Goal: Task Accomplishment & Management: Use online tool/utility

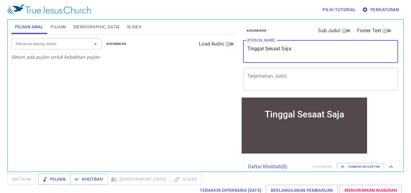
drag, startPoint x: 301, startPoint y: 49, endPoint x: 236, endPoint y: 30, distance: 66.9
click at [237, 46] on div "Pujian Awal Pujian [DEMOGRAPHIC_DATA] Slides Pencarian kidung rohani Pencarian …" at bounding box center [205, 93] width 393 height 152
type textarea "Hadir di Dalam Perjamuan"
click at [53, 44] on input "Pencarian kidung rohani" at bounding box center [47, 43] width 69 height 7
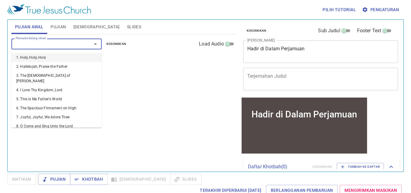
click at [58, 30] on span "Pujian" at bounding box center [58, 27] width 15 height 8
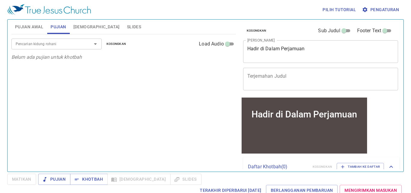
click at [54, 42] on input "Pencarian kidung rohani" at bounding box center [47, 43] width 69 height 7
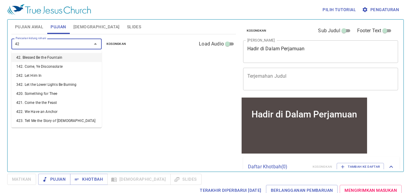
type input "421"
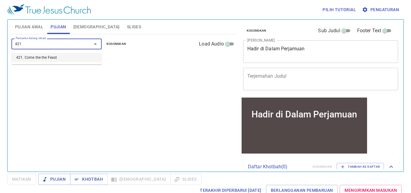
click at [54, 58] on li "421. Come the the Feast" at bounding box center [56, 57] width 90 height 9
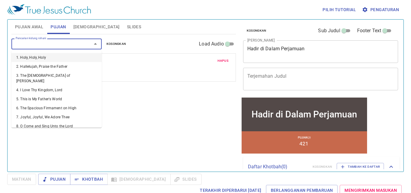
click at [67, 44] on input "Pencarian kidung rohani" at bounding box center [47, 43] width 69 height 7
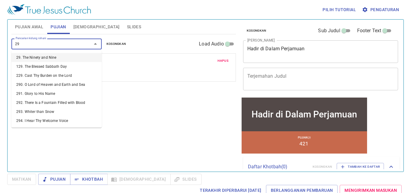
type input "296"
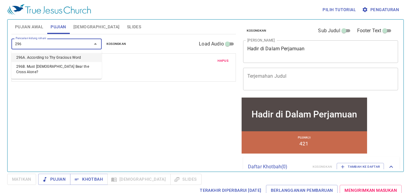
click at [51, 56] on li "296A. According to Thy Gracious Word" at bounding box center [56, 57] width 90 height 9
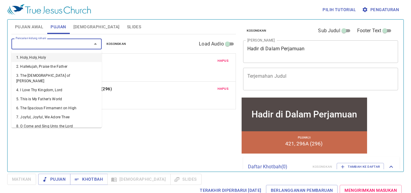
click at [55, 45] on input "Pencarian kidung rohani" at bounding box center [47, 43] width 69 height 7
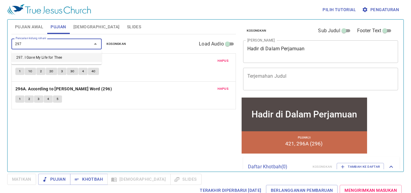
click at [58, 56] on li "297. I Gave My Life for Thee" at bounding box center [56, 57] width 90 height 9
type input "297. I Gave My Life for Thee"
click at [58, 56] on div "Hapus 421. Come the the Feast 1 1C 2 2C 3 3C 4 4C" at bounding box center [124, 68] width 224 height 28
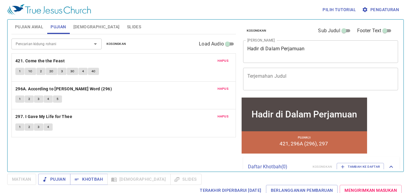
click at [65, 43] on input "Pencarian kidung rohani" at bounding box center [47, 43] width 69 height 7
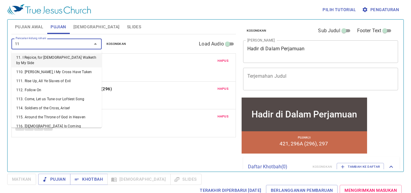
type input "114"
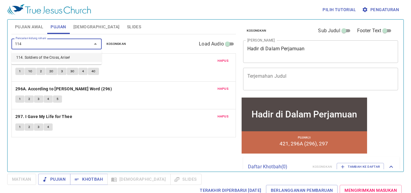
click at [65, 56] on li "114. Soldiers of the Cross, Arise!" at bounding box center [56, 57] width 90 height 9
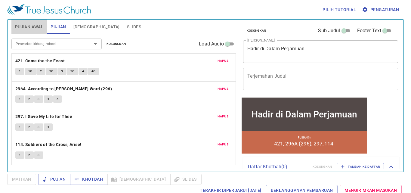
click at [37, 27] on span "Pujian Awal" at bounding box center [29, 27] width 28 height 8
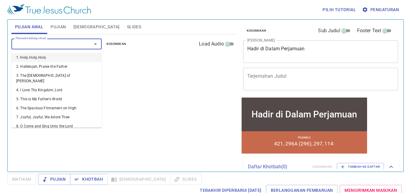
click at [46, 43] on input "Pencarian kidung rohani" at bounding box center [47, 43] width 69 height 7
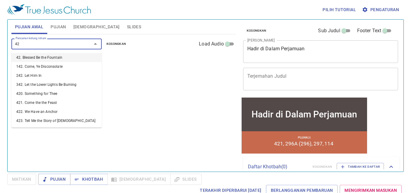
type input "421"
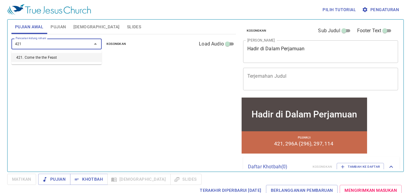
click at [50, 58] on li "421. Come the the Feast" at bounding box center [56, 57] width 90 height 9
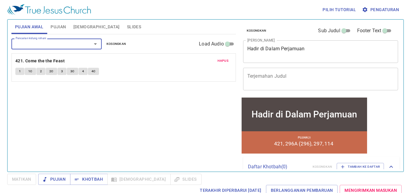
click at [62, 42] on input "Pencarian kidung rohani" at bounding box center [47, 43] width 69 height 7
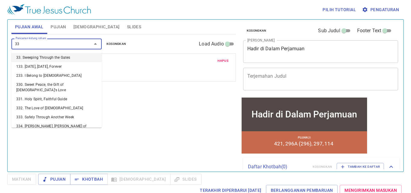
type input "330"
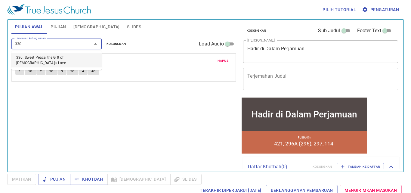
click at [61, 58] on li "330. Sweet Peace, the Gift of God's Love" at bounding box center [56, 60] width 90 height 14
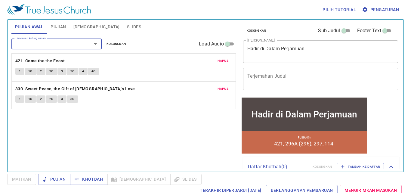
click at [69, 45] on input "Pencarian kidung rohani" at bounding box center [47, 43] width 69 height 7
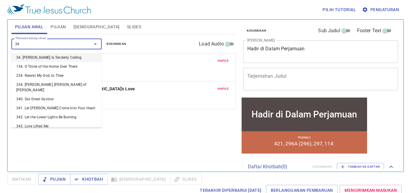
type input "341"
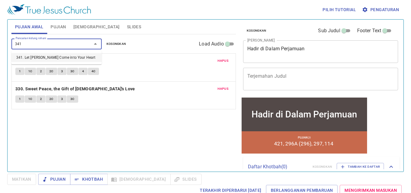
click at [75, 57] on li "341. Let Jesus Come into Your Heart" at bounding box center [56, 57] width 90 height 9
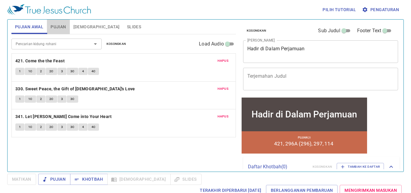
click at [62, 27] on span "Pujian" at bounding box center [58, 27] width 15 height 8
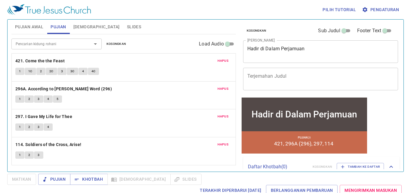
click at [34, 30] on span "Pujian Awal" at bounding box center [29, 27] width 28 height 8
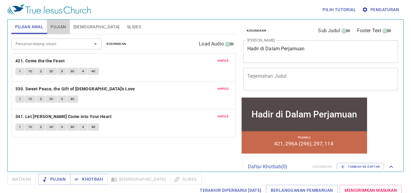
click at [55, 29] on span "Pujian" at bounding box center [58, 27] width 15 height 8
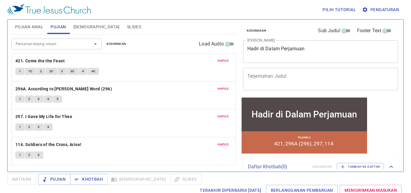
click at [63, 45] on input "Pencarian kidung rohani" at bounding box center [47, 43] width 69 height 7
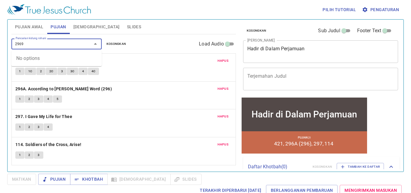
type input "296"
click at [79, 66] on li "296B. Must Jesus Bear the Cross Alone?" at bounding box center [56, 69] width 90 height 14
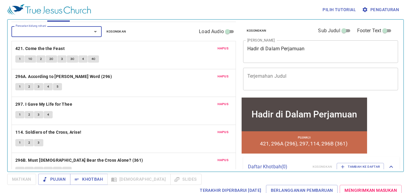
scroll to position [24, 0]
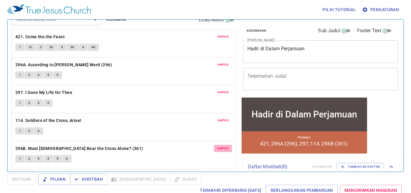
click at [218, 147] on span "Hapus" at bounding box center [223, 148] width 11 height 5
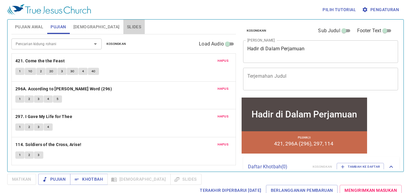
click at [127, 25] on span "Slides" at bounding box center [134, 27] width 14 height 8
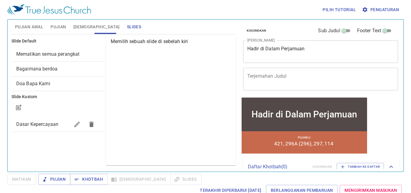
click at [53, 124] on span "Dasar Kepercayaan" at bounding box center [37, 124] width 42 height 6
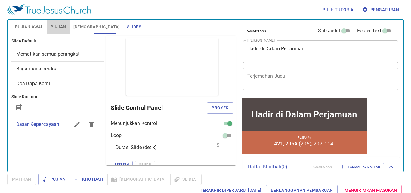
click at [58, 24] on span "Pujian" at bounding box center [58, 27] width 15 height 8
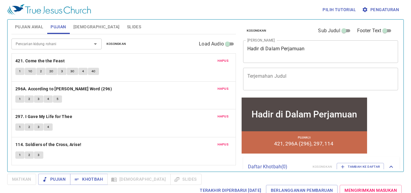
click at [35, 27] on span "Pujian Awal" at bounding box center [29, 27] width 28 height 8
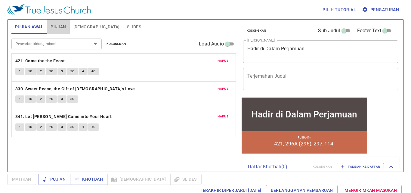
click at [53, 25] on span "Pujian" at bounding box center [58, 27] width 15 height 8
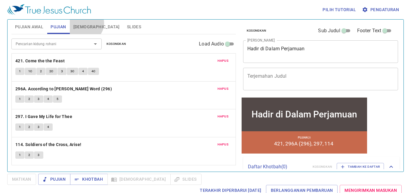
click at [85, 23] on span "Alkitab" at bounding box center [96, 27] width 46 height 8
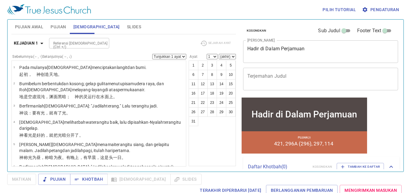
click at [71, 26] on button "Alkitab" at bounding box center [97, 27] width 54 height 14
click at [63, 26] on span "Pujian" at bounding box center [58, 27] width 15 height 8
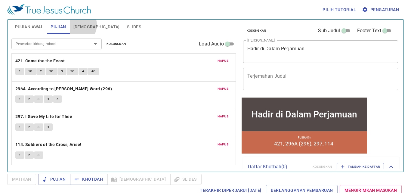
click at [76, 25] on span "Alkitab" at bounding box center [96, 27] width 46 height 8
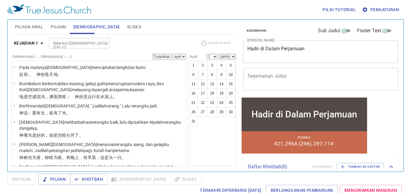
click at [375, 10] on span "Pengaturan" at bounding box center [381, 10] width 36 height 8
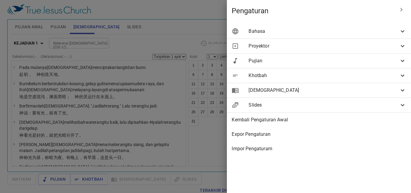
click at [306, 29] on span "Bahasa" at bounding box center [324, 31] width 151 height 7
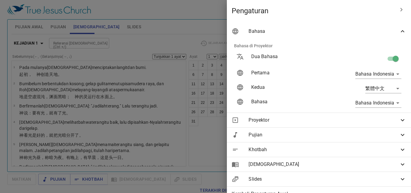
click at [390, 59] on input "checkbox" at bounding box center [396, 59] width 34 height 11
checkbox input "false"
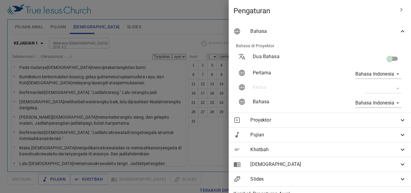
click at [177, 32] on div at bounding box center [205, 96] width 411 height 193
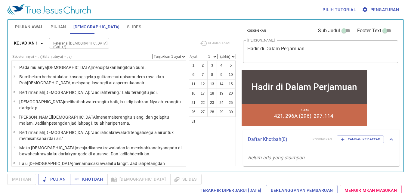
click at [63, 28] on span "Pujian" at bounding box center [58, 27] width 15 height 8
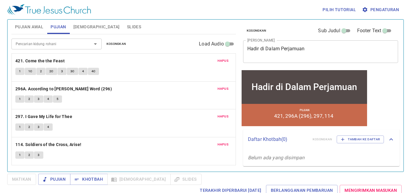
click at [32, 29] on span "Pujian Awal" at bounding box center [29, 27] width 28 height 8
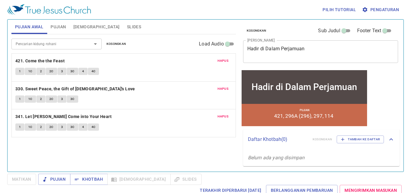
drag, startPoint x: 48, startPoint y: 28, endPoint x: 70, endPoint y: 28, distance: 21.7
click at [48, 28] on button "Pujian" at bounding box center [58, 27] width 23 height 14
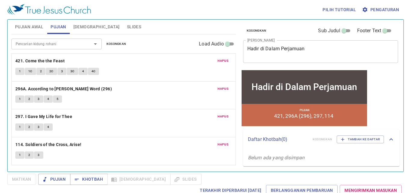
click at [82, 26] on span "Alkitab" at bounding box center [96, 27] width 46 height 8
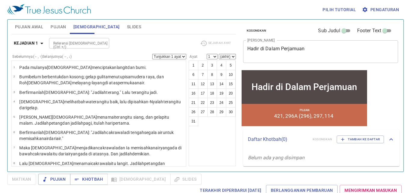
click at [127, 23] on span "Slides" at bounding box center [134, 27] width 14 height 8
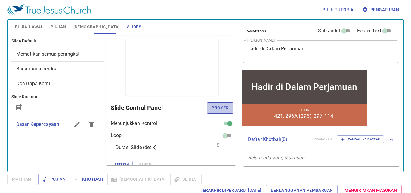
click at [216, 109] on span "Proyek" at bounding box center [220, 108] width 17 height 8
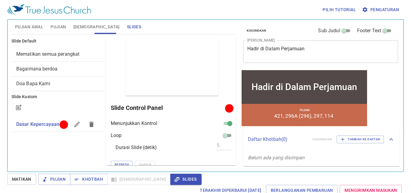
click at [35, 27] on span "Pujian Awal" at bounding box center [29, 27] width 28 height 8
